Goal: Information Seeking & Learning: Learn about a topic

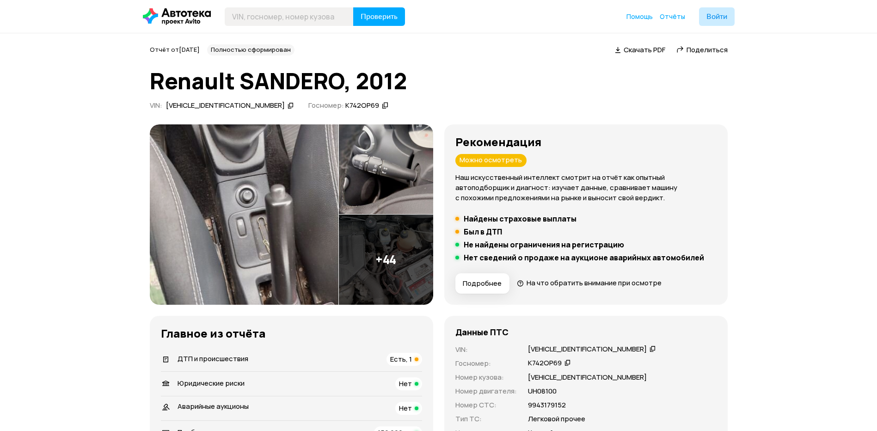
scroll to position [1434, 0]
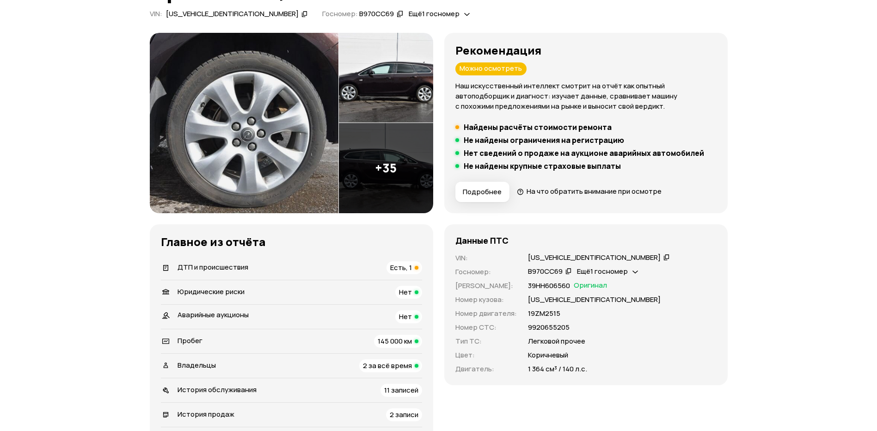
scroll to position [92, 0]
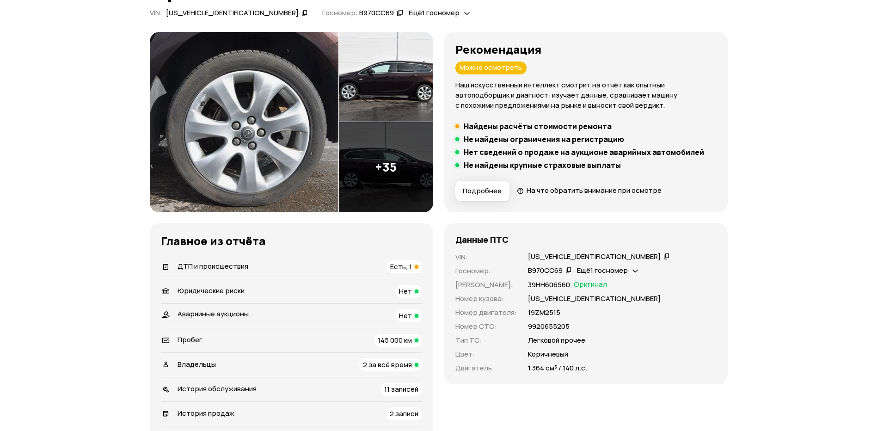
click at [305, 268] on div "ДТП и происшествия Есть, 1" at bounding box center [291, 266] width 261 height 13
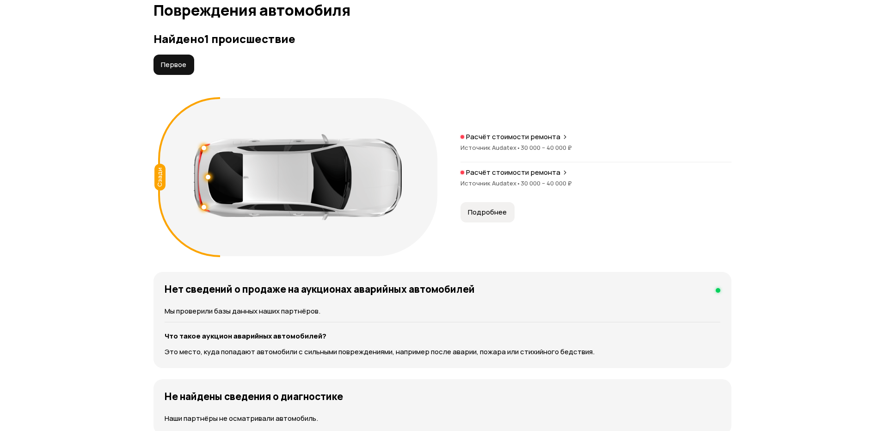
scroll to position [958, 0]
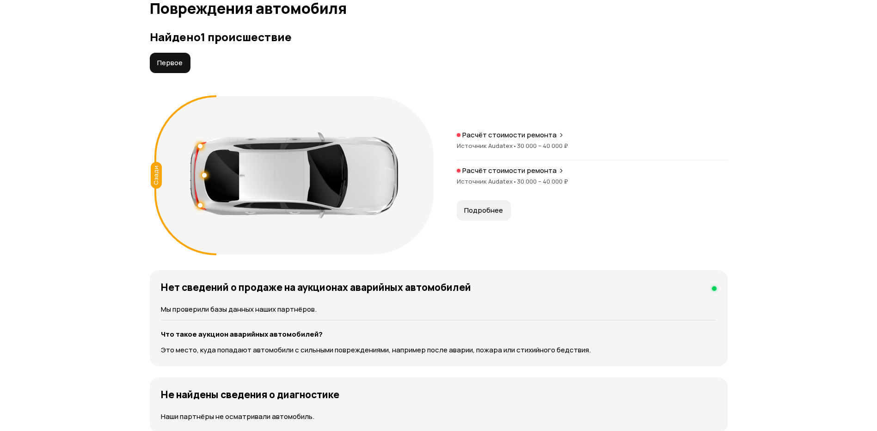
click at [497, 142] on span "Источник Audatex •" at bounding box center [487, 146] width 60 height 8
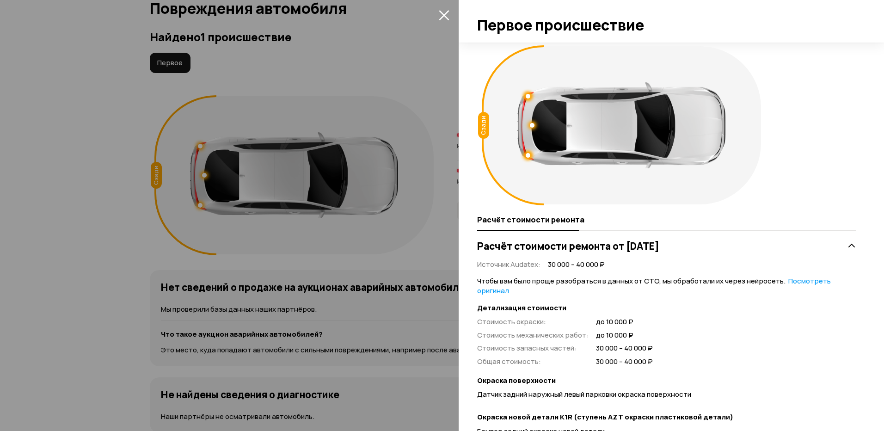
scroll to position [0, 0]
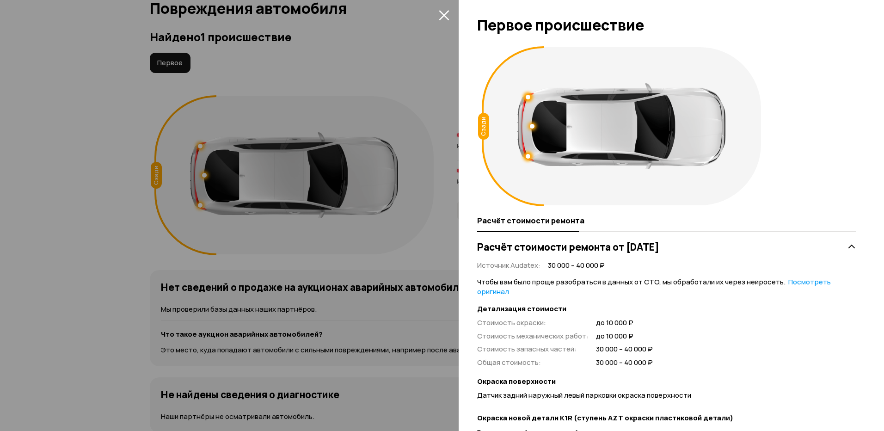
click at [443, 16] on icon "закрыть" at bounding box center [444, 15] width 10 height 10
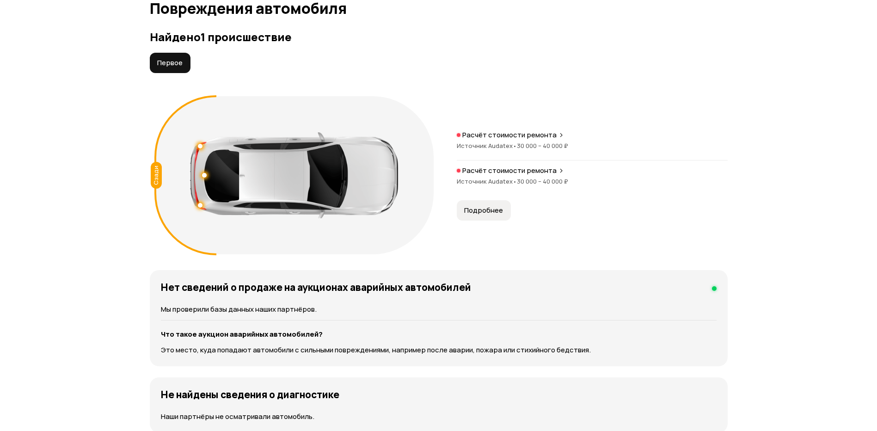
click at [499, 182] on span "Источник Audatex •" at bounding box center [487, 181] width 60 height 8
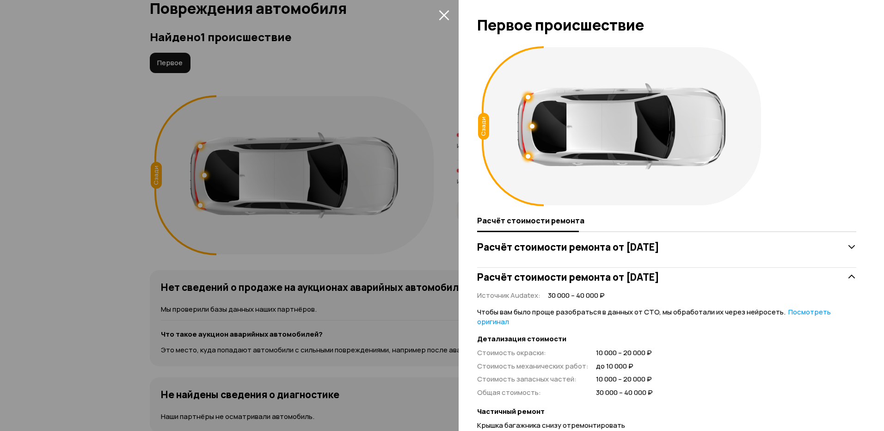
click at [447, 12] on icon "закрыть" at bounding box center [444, 15] width 10 height 10
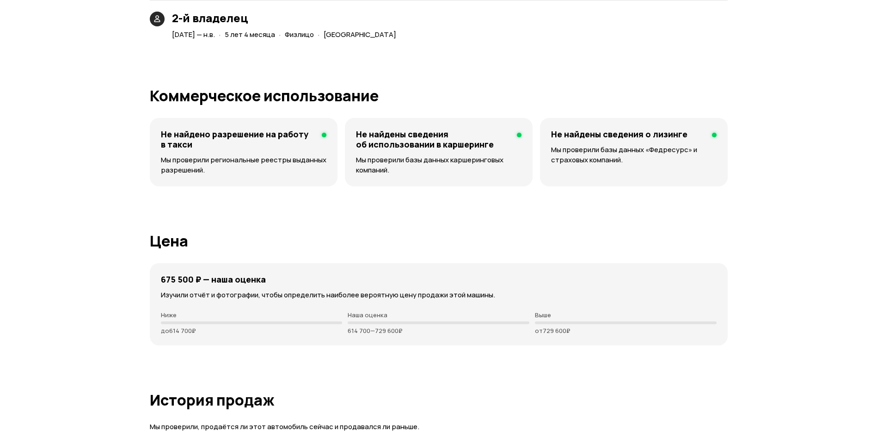
scroll to position [2207, 0]
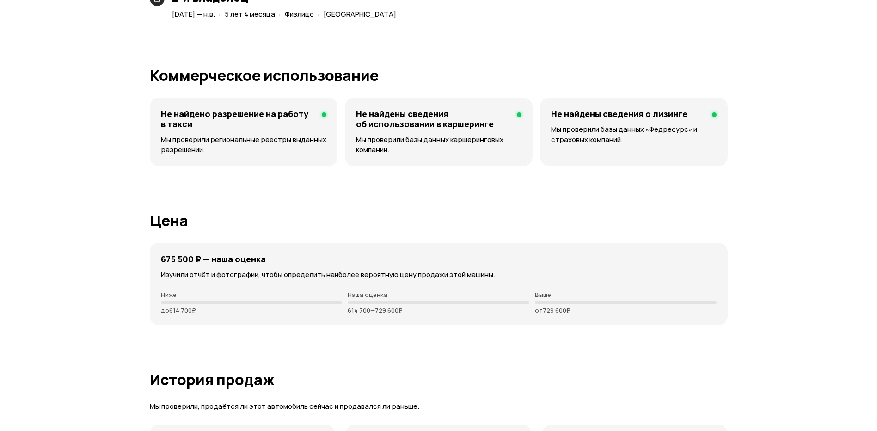
click at [223, 287] on div "675 500 ₽ — наша оценка Изучили отчёт и фотографии, чтобы определить наиболее в…" at bounding box center [439, 284] width 578 height 82
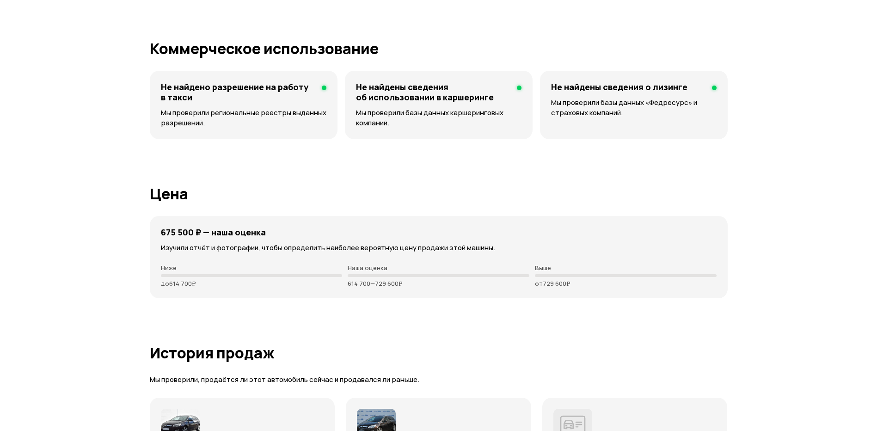
scroll to position [2160, 0]
